Goal: Information Seeking & Learning: Find specific page/section

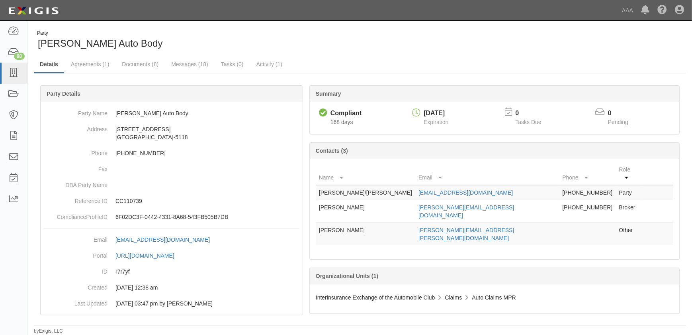
click at [241, 28] on div "Party Todd's Auto Body Details Agreements (1) Documents (8) Messages (18) Tasks…" at bounding box center [360, 179] width 664 height 310
click at [15, 74] on icon at bounding box center [13, 73] width 11 height 9
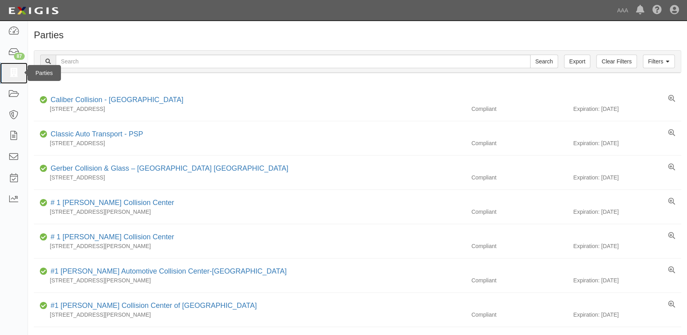
click at [16, 77] on icon at bounding box center [13, 73] width 11 height 9
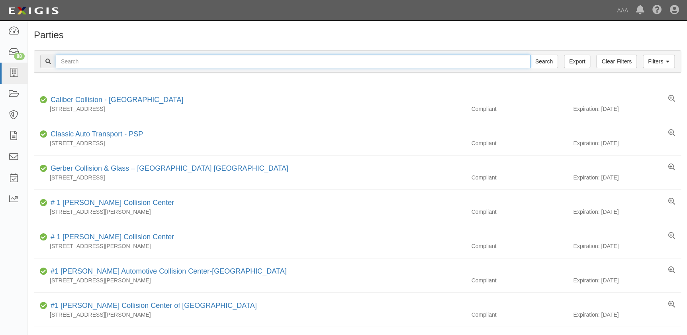
click at [73, 57] on input "text" at bounding box center [293, 62] width 475 height 14
paste input "Burbank Collision"
type input "Burbank Collision"
click at [530, 55] on input "Search" at bounding box center [544, 62] width 28 height 14
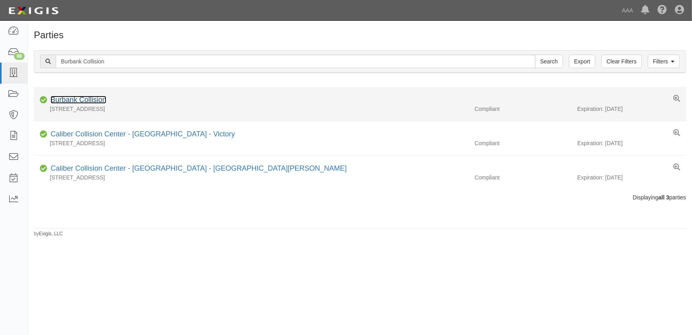
click at [72, 100] on link "Burbank Collision" at bounding box center [79, 100] width 56 height 8
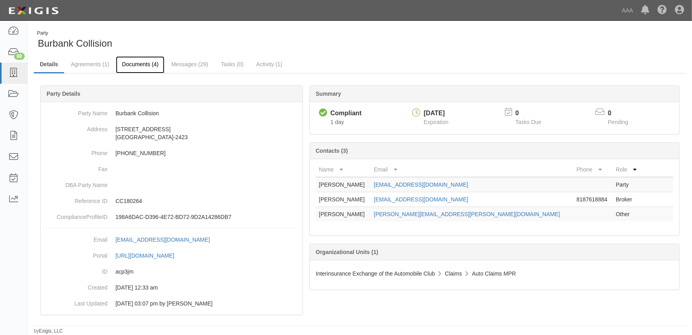
click at [147, 64] on link "Documents (4)" at bounding box center [140, 64] width 49 height 17
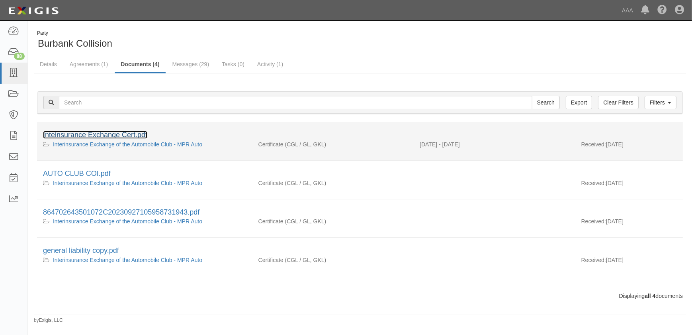
click at [120, 132] on link "Inteinsurance Exchange Cert.pdf" at bounding box center [95, 135] width 104 height 8
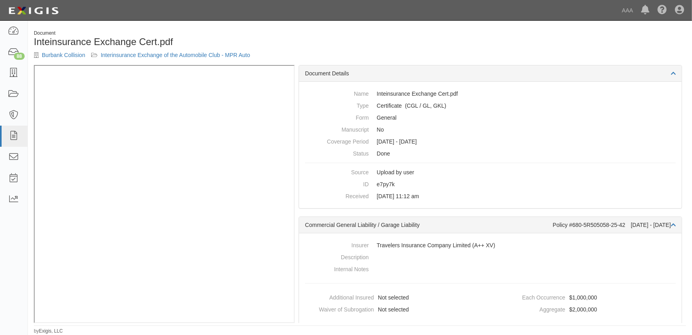
click at [242, 31] on div "Document" at bounding box center [194, 33] width 320 height 7
click at [318, 46] on h1 "Inteinsurance Exchange Cert.pdf" at bounding box center [194, 42] width 320 height 10
click at [319, 43] on h1 "Inteinsurance Exchange Cert.pdf" at bounding box center [194, 42] width 320 height 10
click at [18, 74] on icon at bounding box center [13, 73] width 11 height 9
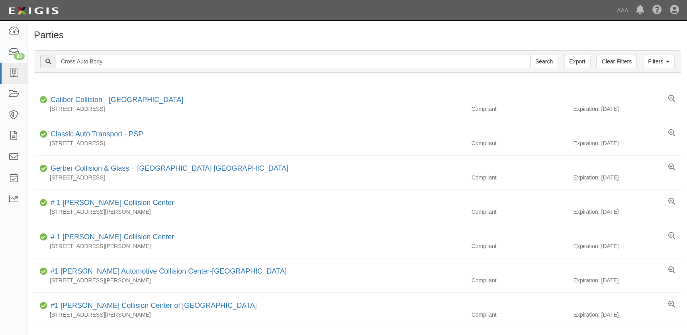
type input "Cross Auto Body"
click at [530, 55] on input "Search" at bounding box center [544, 62] width 28 height 14
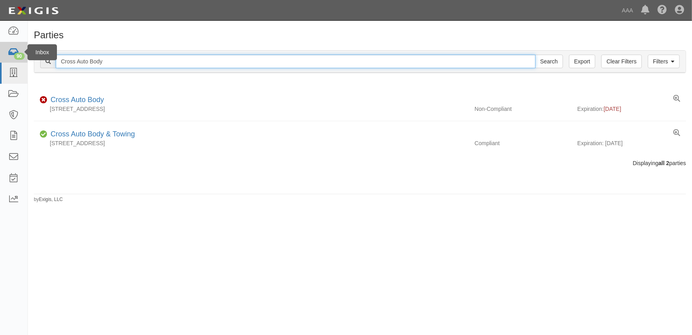
drag, startPoint x: 116, startPoint y: 63, endPoint x: 10, endPoint y: 56, distance: 106.2
click at [11, 56] on body "Toggle navigation Dashboard 90 Inbox Parties Agreements Coverages Documents Mes…" at bounding box center [346, 162] width 692 height 325
paste input "Stone Brothers Collision"
type input "Stone Brothers Collision"
click at [535, 55] on input "Search" at bounding box center [549, 62] width 28 height 14
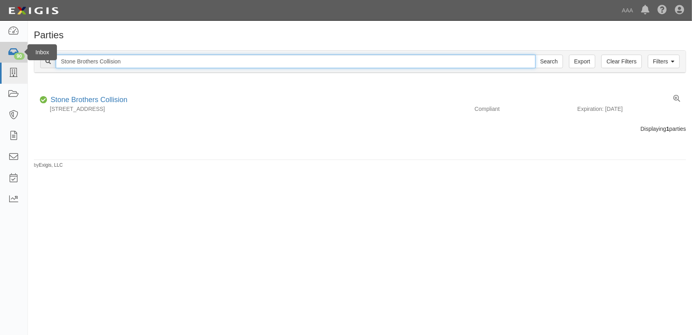
drag, startPoint x: 72, startPoint y: 62, endPoint x: 10, endPoint y: 56, distance: 62.4
click at [10, 56] on body "Toggle navigation Dashboard 90 Inbox Parties Agreements Coverages Documents Mes…" at bounding box center [346, 162] width 692 height 325
paste input "Collision Unlimited Inc"
type input "Collision Unlimited Inc"
click at [535, 55] on input "Search" at bounding box center [549, 62] width 28 height 14
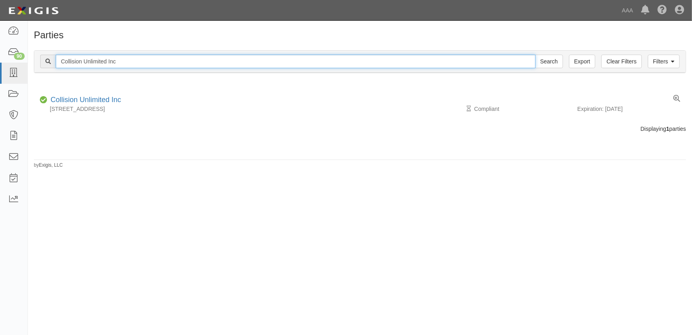
drag, startPoint x: 120, startPoint y: 60, endPoint x: 28, endPoint y: 61, distance: 92.0
click at [28, 61] on div "Filters Clear Filters Export Collision Unlimited Inc Search Filters Compliance …" at bounding box center [360, 62] width 664 height 37
paste input "Gobels Collision"
type input "Gobels Collision"
click at [535, 55] on input "Search" at bounding box center [549, 62] width 28 height 14
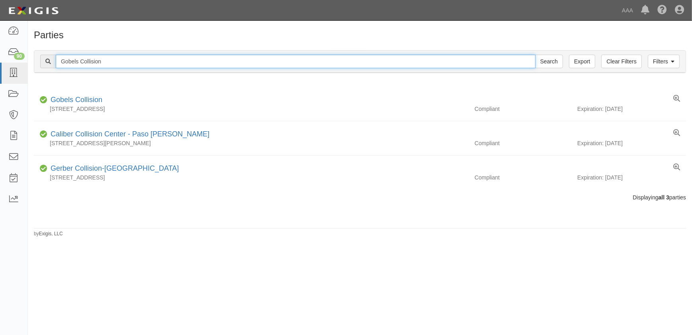
drag, startPoint x: 87, startPoint y: 63, endPoint x: 36, endPoint y: 64, distance: 51.4
click at [36, 64] on div "Filters Clear Filters Export Gobels Collision Search Filters" at bounding box center [360, 62] width 652 height 22
paste input "Honda World"
type input "Honda World"
click at [535, 55] on input "Search" at bounding box center [549, 62] width 28 height 14
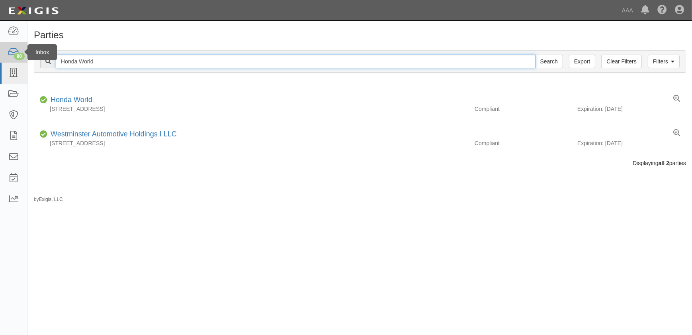
drag, startPoint x: 57, startPoint y: 57, endPoint x: 23, endPoint y: 54, distance: 33.6
click at [23, 55] on body "Toggle navigation Dashboard 90 Inbox Parties Agreements Coverages Documents Mes…" at bounding box center [346, 162] width 692 height 325
paste input "Crossroads Collision"
type input "Crossroads Collision"
click at [535, 55] on input "Search" at bounding box center [549, 62] width 28 height 14
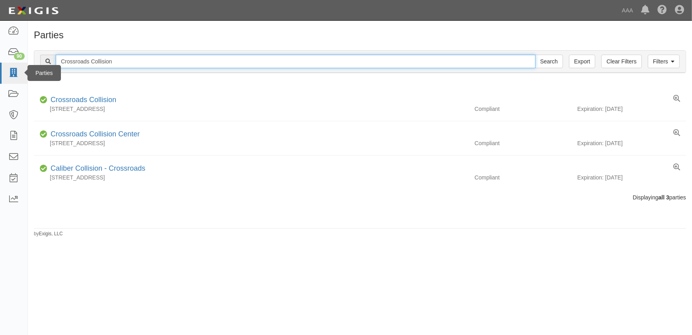
drag, startPoint x: 124, startPoint y: 64, endPoint x: 2, endPoint y: 67, distance: 122.3
click at [2, 67] on body "Toggle navigation Dashboard 90 Inbox Parties Agreements Coverages Documents Mes…" at bounding box center [346, 162] width 692 height 325
paste input "Prestige Auto Body Inc"
type input "Prestige Auto Body Inc"
click at [535, 55] on input "Search" at bounding box center [549, 62] width 28 height 14
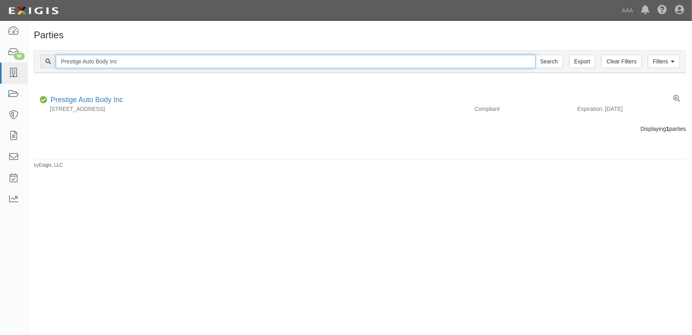
drag, startPoint x: 131, startPoint y: 61, endPoint x: 39, endPoint y: 55, distance: 91.4
click at [49, 61] on div "Prestige Auto Body Inc Search" at bounding box center [301, 62] width 523 height 14
paste input "[PERSON_NAME] Collision Center"
type input "[PERSON_NAME] Collision Center"
click at [535, 55] on input "Search" at bounding box center [549, 62] width 28 height 14
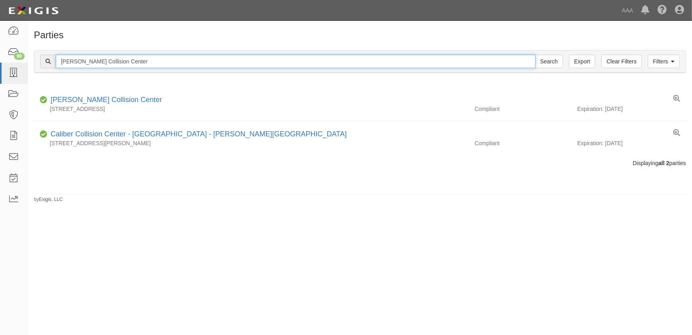
drag, startPoint x: 149, startPoint y: 61, endPoint x: 30, endPoint y: 56, distance: 118.8
click at [30, 56] on div "Filters Clear Filters Export Bachman Collision Center Search Filters Compliance…" at bounding box center [360, 62] width 664 height 37
paste input "rnett's Body Shop-Florence"
type input "[PERSON_NAME] Body Shop"
click at [535, 55] on input "Search" at bounding box center [549, 62] width 28 height 14
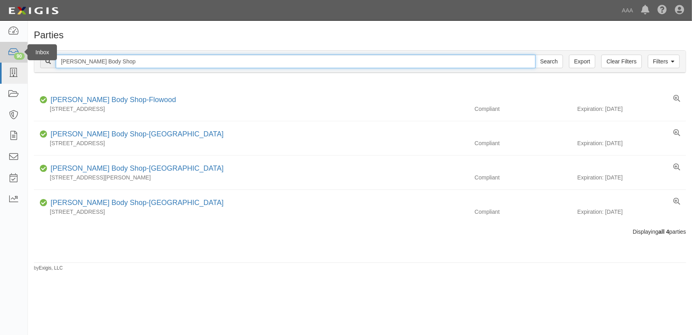
drag, startPoint x: 150, startPoint y: 65, endPoint x: 6, endPoint y: 52, distance: 144.4
click at [30, 61] on div "Filters Clear Filters Export [PERSON_NAME] Body Shop Search Filters Compliance …" at bounding box center [360, 62] width 664 height 37
paste input "Casa Collision"
type input "Casa Collision"
click at [535, 55] on input "Search" at bounding box center [549, 62] width 28 height 14
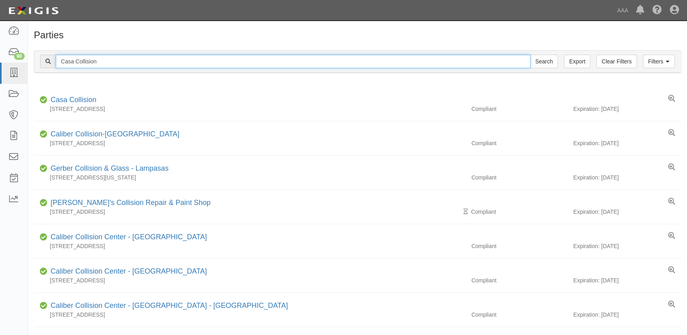
drag, startPoint x: 118, startPoint y: 62, endPoint x: -2, endPoint y: 59, distance: 120.3
click at [0, 59] on html "Toggle navigation Dashboard 90 Inbox Parties Agreements Coverages Documents Mes…" at bounding box center [343, 221] width 687 height 442
paste input "[PERSON_NAME]'s Collision Center Inc"
type input "[PERSON_NAME]'s Collision Center Inc"
click at [530, 55] on input "Search" at bounding box center [544, 62] width 28 height 14
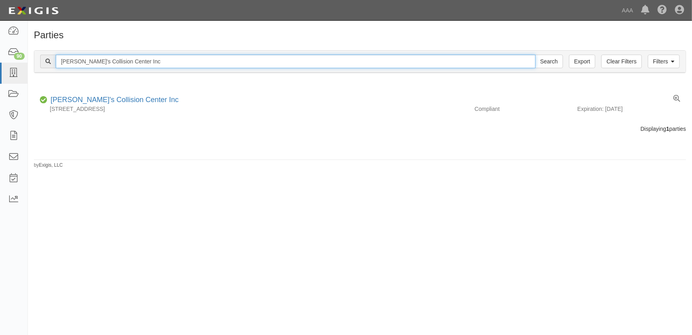
drag, startPoint x: 150, startPoint y: 59, endPoint x: -1, endPoint y: 58, distance: 150.6
click at [0, 58] on html "Toggle navigation Dashboard 90 Inbox Parties Agreements Coverages Documents Mes…" at bounding box center [346, 162] width 692 height 325
paste input "oleman's Collision Center"
type input "Coleman's Collision Center"
click at [535, 55] on input "Search" at bounding box center [549, 62] width 28 height 14
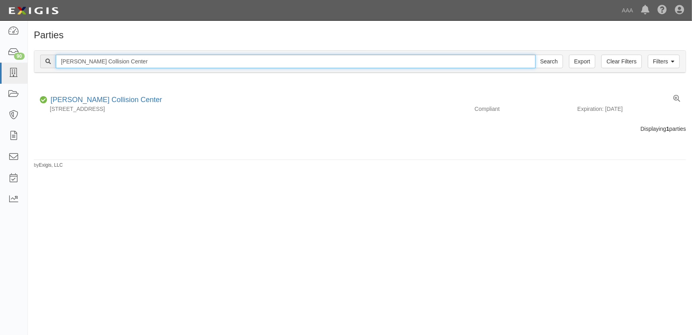
drag, startPoint x: 128, startPoint y: 60, endPoint x: 32, endPoint y: 62, distance: 96.4
click at [32, 61] on div "Filters Clear Filters Export [PERSON_NAME] Collision Center Search Filters Comp…" at bounding box center [360, 62] width 664 height 37
paste input "rossroads Collision"
type input "Crossroads Collision"
click at [535, 55] on input "Search" at bounding box center [549, 62] width 28 height 14
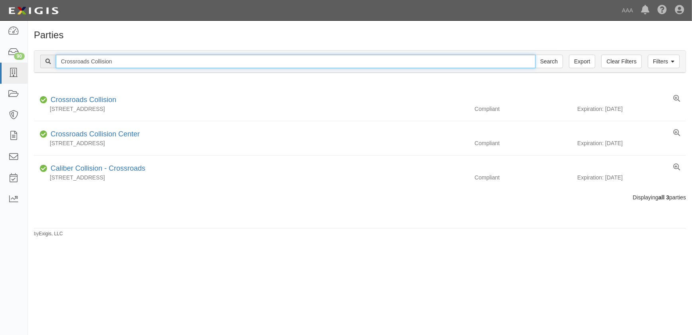
drag, startPoint x: 120, startPoint y: 63, endPoint x: 27, endPoint y: 60, distance: 92.4
click at [27, 60] on body "Toggle navigation Dashboard 90 Inbox Parties Agreements Coverages Documents Mes…" at bounding box center [346, 162] width 692 height 325
paste input "wn Collision Center-[GEOGRAPHIC_DATA]"
type input "Crown Collision Center"
click at [535, 55] on input "Search" at bounding box center [549, 62] width 28 height 14
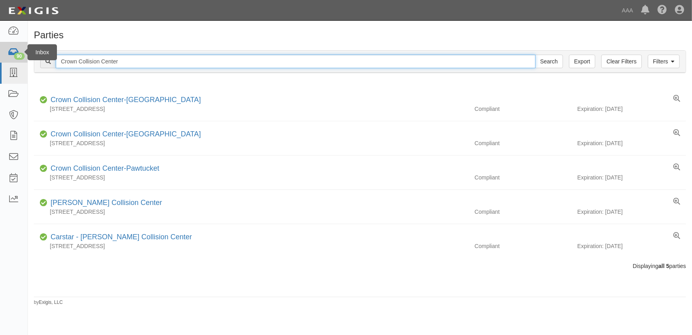
drag, startPoint x: 92, startPoint y: 60, endPoint x: 21, endPoint y: 61, distance: 70.9
click at [22, 62] on body "Toggle navigation Dashboard 90 Inbox Parties Agreements Coverages Documents Mes…" at bounding box center [346, 162] width 692 height 325
paste input "[PERSON_NAME] Chevrolet"
type input "[PERSON_NAME] Chevrolet"
click at [535, 55] on input "Search" at bounding box center [549, 62] width 28 height 14
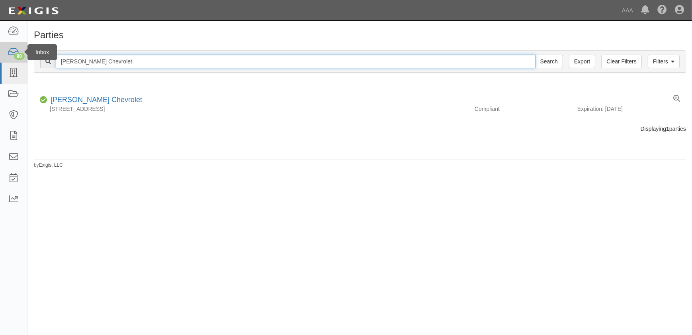
drag, startPoint x: 82, startPoint y: 60, endPoint x: 24, endPoint y: 56, distance: 57.9
click at [27, 57] on body "Toggle navigation Dashboard 90 Inbox Parties Agreements Coverages Documents Mes…" at bounding box center [346, 162] width 692 height 325
paste input "Fairway Ford"
type input "Fairway Ford"
click at [535, 55] on input "Search" at bounding box center [549, 62] width 28 height 14
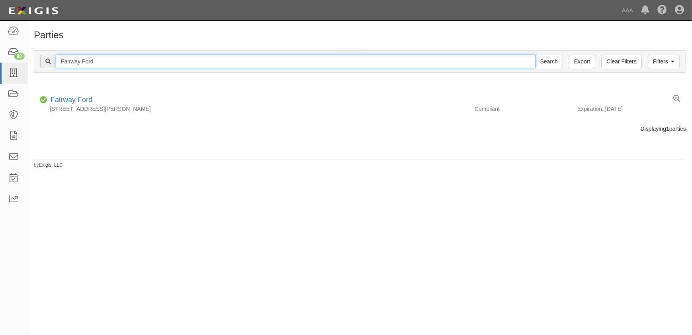
drag, startPoint x: 112, startPoint y: 63, endPoint x: 32, endPoint y: 63, distance: 79.7
click at [32, 63] on div "Filters Clear Filters Export Fairway Ford Search Filters Compliance Status Comp…" at bounding box center [360, 62] width 664 height 37
paste input "ix Auto - El Monte"
type input "Fix Auto - El Monte"
click at [535, 55] on input "Search" at bounding box center [549, 62] width 28 height 14
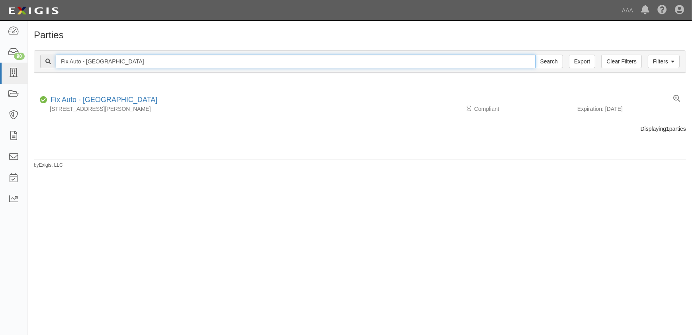
drag, startPoint x: 73, startPoint y: 62, endPoint x: 29, endPoint y: 61, distance: 44.2
click at [29, 61] on div "Filters Clear Filters Export Fix Auto - El Monte Search Filters Compliance Stat…" at bounding box center [360, 62] width 664 height 37
paste input "Lemon Grove"
type input "Fix Auto - Lemon Grove"
click at [535, 55] on input "Search" at bounding box center [549, 62] width 28 height 14
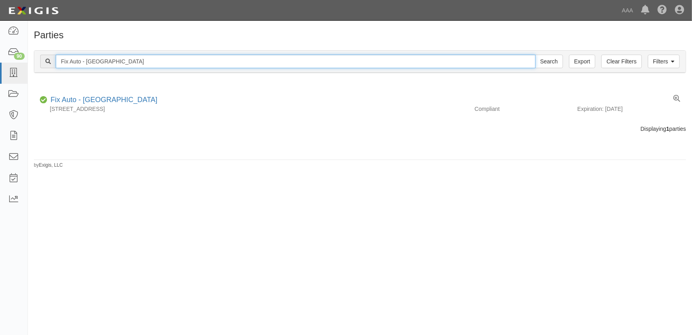
drag, startPoint x: 133, startPoint y: 63, endPoint x: 36, endPoint y: 63, distance: 96.8
click at [36, 63] on div "Filters Clear Filters Export Fix Auto - [GEOGRAPHIC_DATA] Search Filters" at bounding box center [360, 62] width 652 height 22
paste input "Poway"
type input "Fix Auto - Poway"
click at [535, 55] on input "Search" at bounding box center [549, 62] width 28 height 14
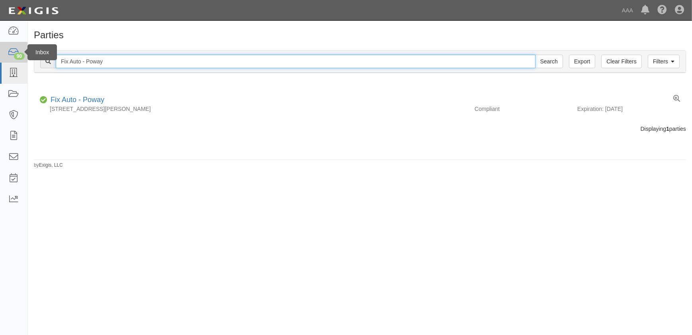
drag, startPoint x: 119, startPoint y: 64, endPoint x: 20, endPoint y: 60, distance: 99.6
click at [20, 60] on body "Toggle navigation Dashboard 90 Inbox Parties Agreements Coverages Documents Mes…" at bounding box center [346, 162] width 692 height 325
paste input "Honda World"
type input "Honda World"
click at [535, 55] on input "Search" at bounding box center [549, 62] width 28 height 14
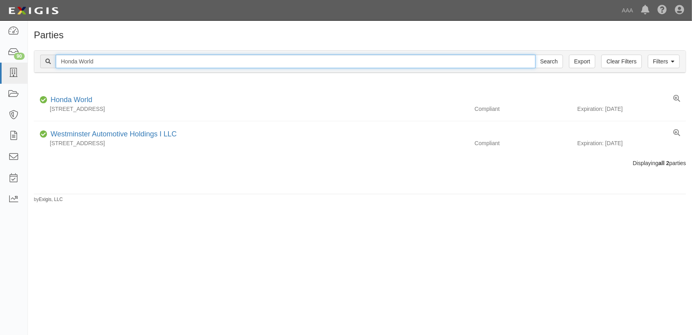
drag, startPoint x: 93, startPoint y: 59, endPoint x: 35, endPoint y: 56, distance: 58.3
click at [35, 57] on div "Filters Clear Filters Export Honda World Search Filters" at bounding box center [360, 62] width 652 height 22
paste input "[PERSON_NAME] Auto Body"
type input "[PERSON_NAME] Auto Body"
click at [535, 55] on input "Search" at bounding box center [549, 62] width 28 height 14
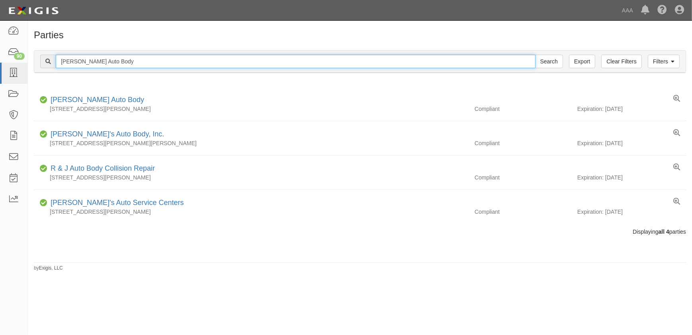
drag, startPoint x: 105, startPoint y: 63, endPoint x: 51, endPoint y: 62, distance: 53.8
click at [51, 62] on div "[PERSON_NAME] Auto Body Search" at bounding box center [301, 62] width 523 height 14
paste input "Jays Auto Sales Inc"
type input "Jays Auto Sales Inc"
click at [535, 55] on input "Search" at bounding box center [549, 62] width 28 height 14
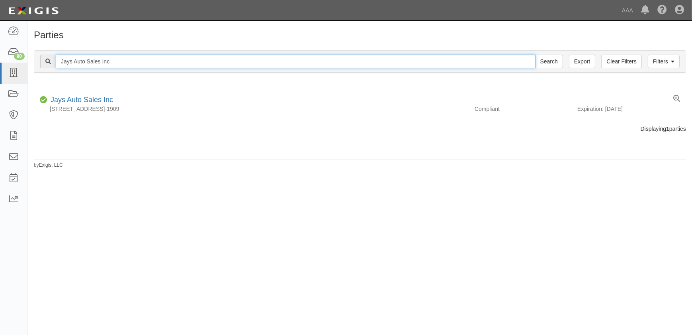
drag, startPoint x: 79, startPoint y: 62, endPoint x: 34, endPoint y: 66, distance: 45.1
click at [34, 66] on div "Filters Clear Filters Export Jays Auto Sales Inc Search Filters" at bounding box center [360, 62] width 652 height 22
paste input "im Butler Linn Chevrolet"
type input "[PERSON_NAME] [PERSON_NAME] Chevrolet"
click at [535, 55] on input "Search" at bounding box center [549, 62] width 28 height 14
